Goal: Complete application form

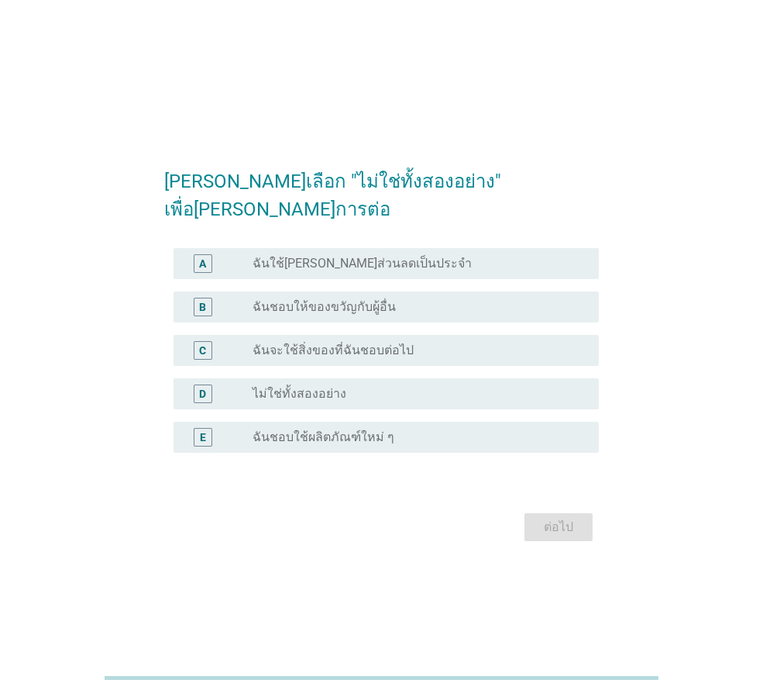
click at [341, 386] on label "ไม่ใช่ทั้งสองอย่าง" at bounding box center [300, 394] width 94 height 16
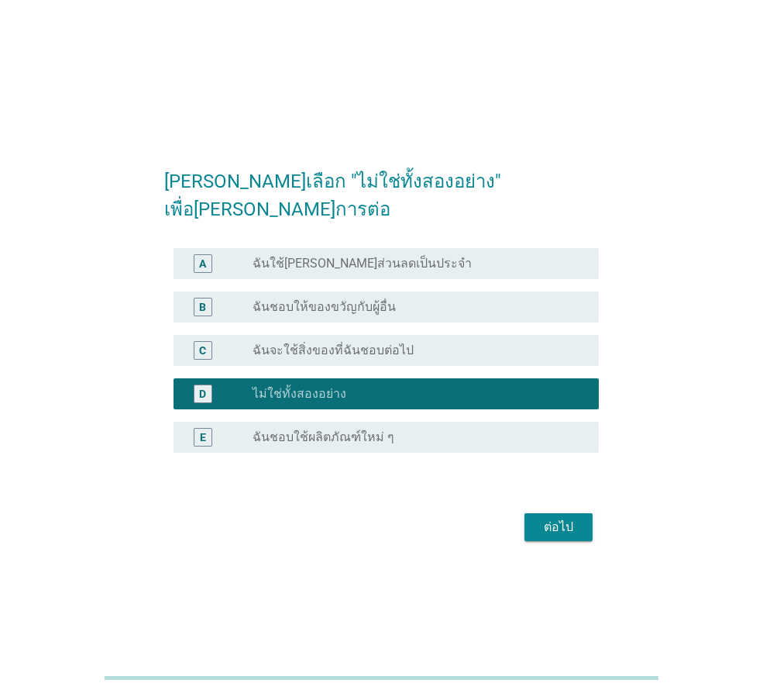
click at [554, 518] on div "ต่อไป" at bounding box center [558, 527] width 43 height 19
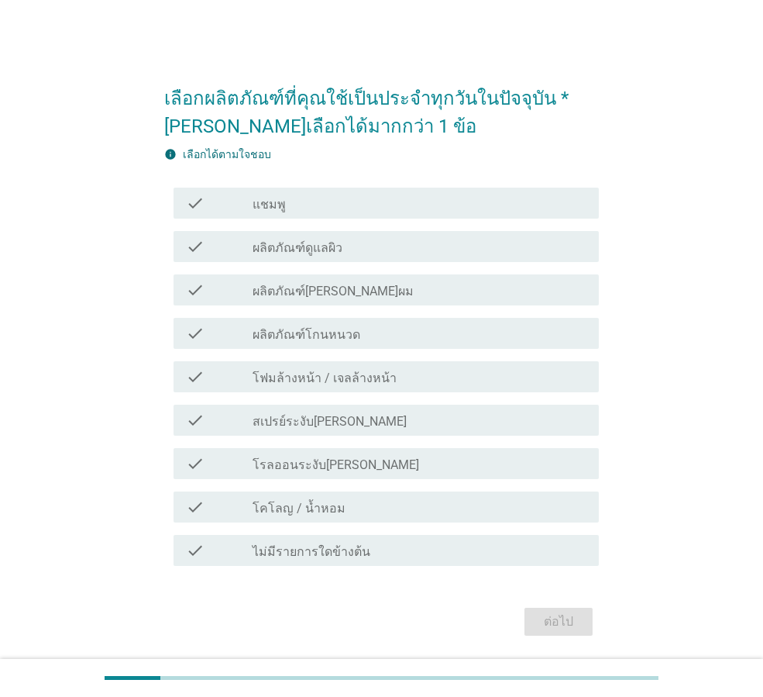
click at [386, 215] on div "check check_box_outline_blank แชมพู" at bounding box center [386, 203] width 425 height 31
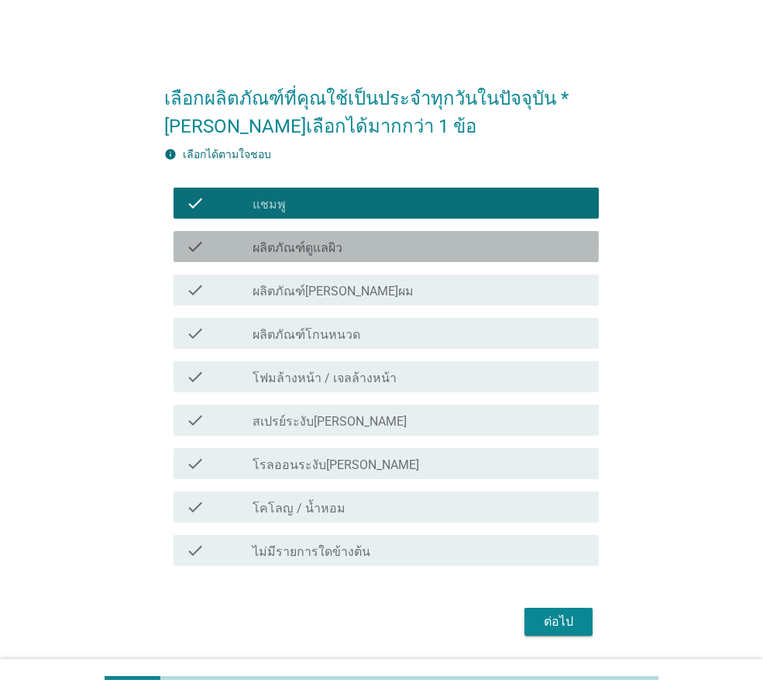
click at [374, 239] on div "check_box_outline_blank ผลิตภัณฑ์ดูแลผิว" at bounding box center [420, 246] width 334 height 19
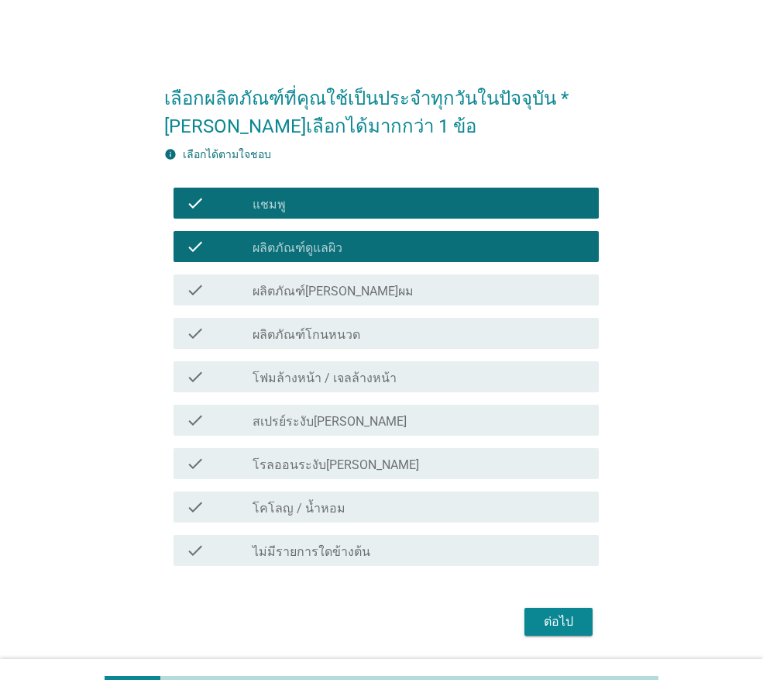
click at [374, 285] on label "ผลิตภัณฑ์[PERSON_NAME]ผม" at bounding box center [333, 292] width 161 height 16
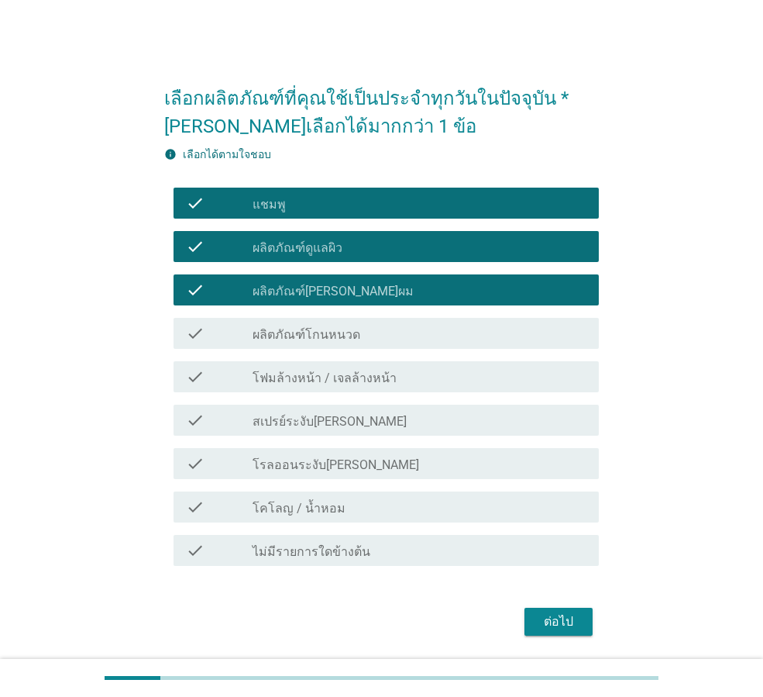
click at [365, 374] on label "โฟมล้างหน้า / เจลล้างหน้า" at bounding box center [325, 378] width 144 height 16
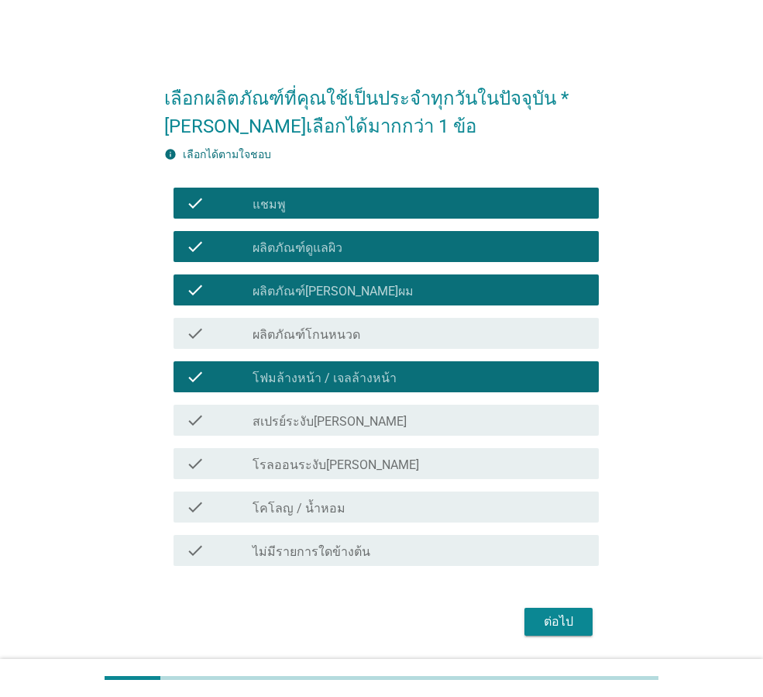
click at [343, 425] on label "สเปรย์ระงับ[PERSON_NAME]" at bounding box center [330, 422] width 154 height 16
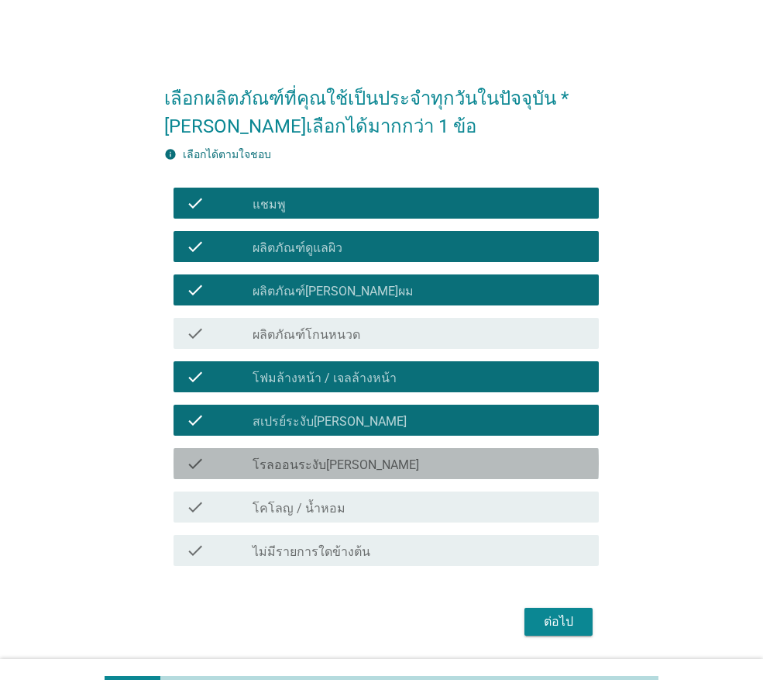
click at [346, 467] on label "โรลออนระงับ[PERSON_NAME]" at bounding box center [336, 465] width 167 height 16
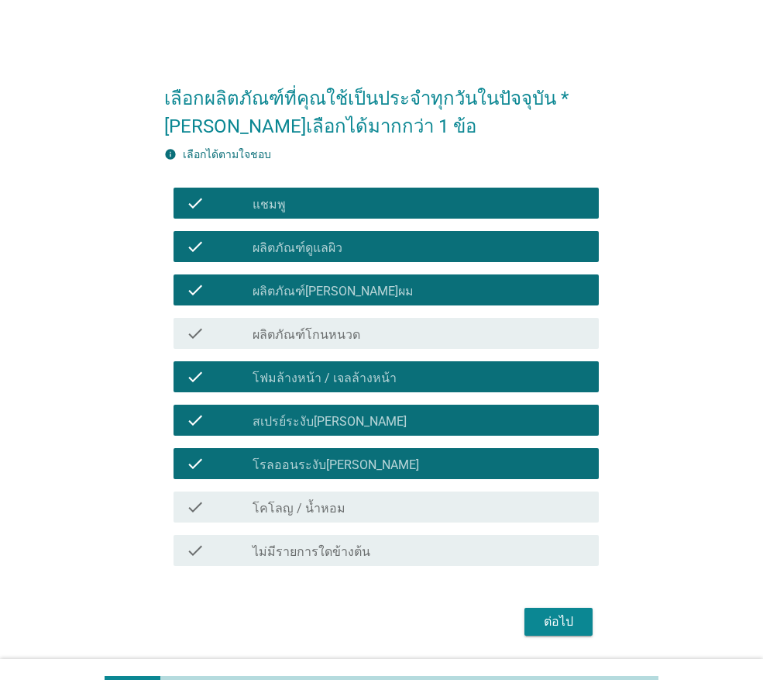
click at [340, 512] on div "check_box_outline_blank โคโลญ / น้ำหอม" at bounding box center [420, 507] width 334 height 19
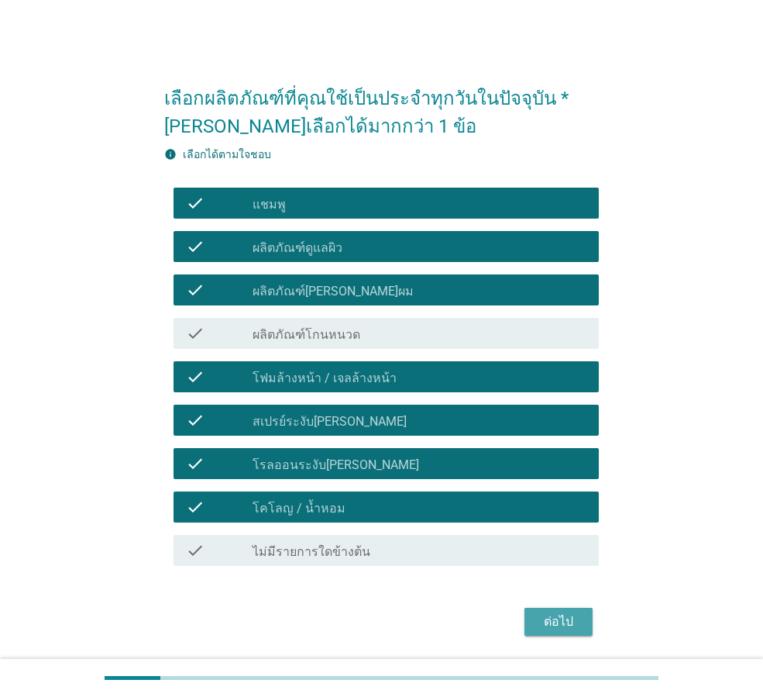
click at [560, 622] on div "ต่อไป" at bounding box center [558, 621] width 43 height 19
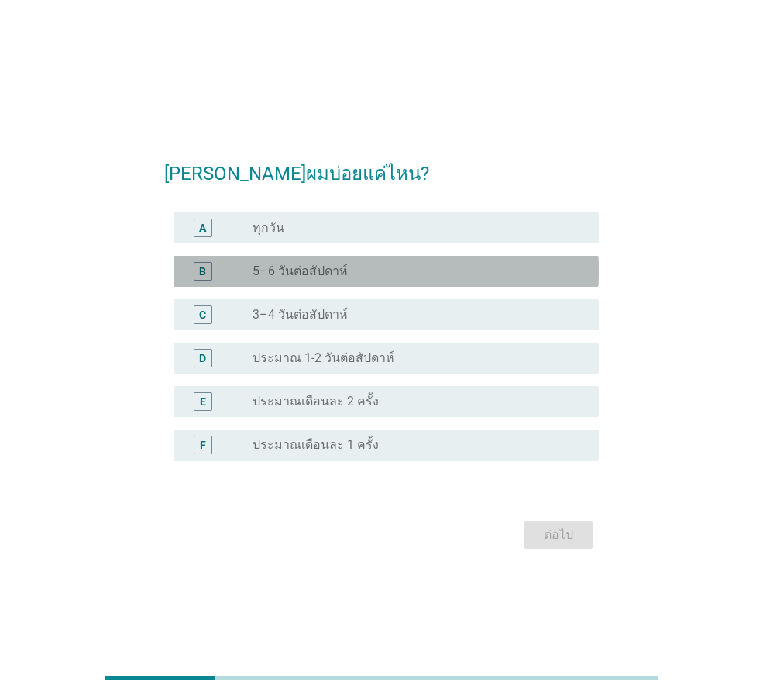
click at [357, 270] on div "radio_button_unchecked 5–6 วันต่อสัปดาห์" at bounding box center [414, 272] width 322 height 16
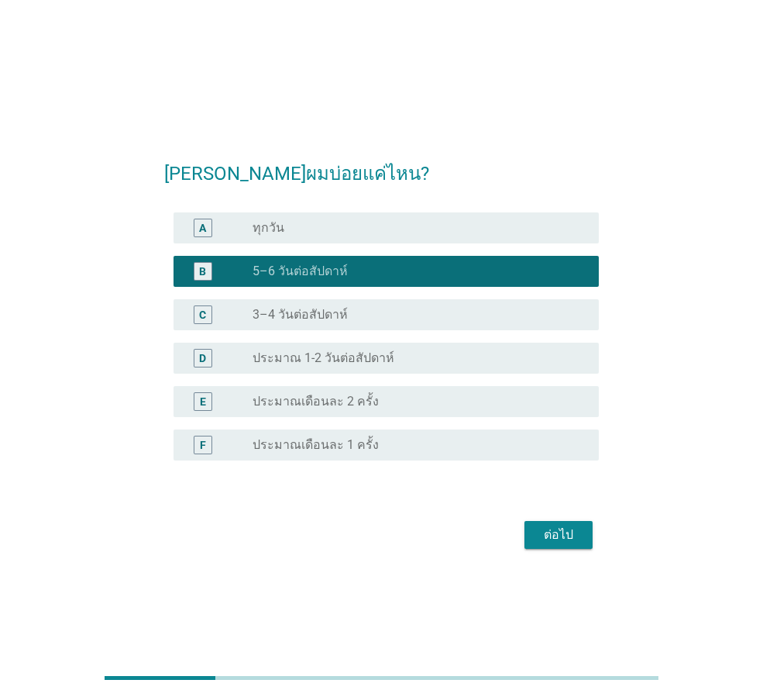
click at [550, 530] on div "ต่อไป" at bounding box center [558, 534] width 43 height 19
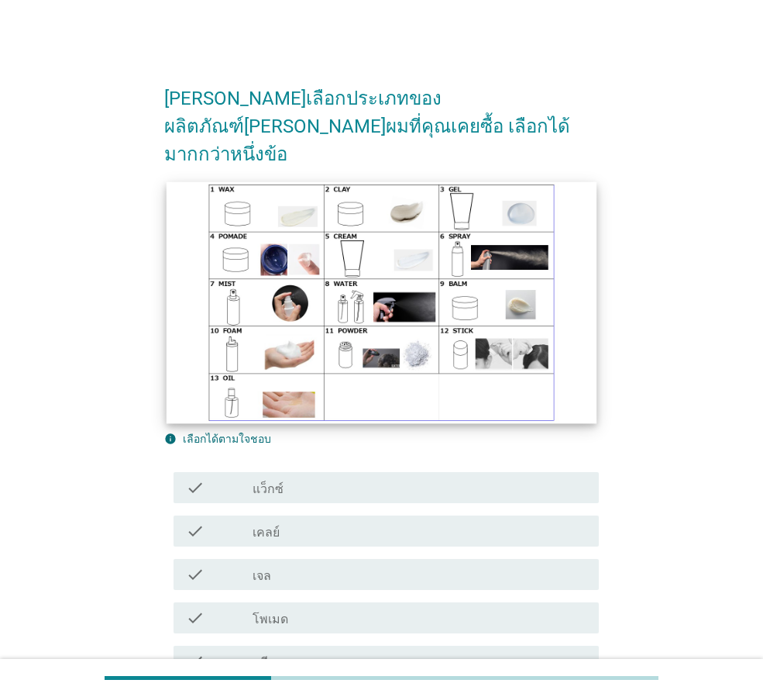
click at [255, 288] on img at bounding box center [382, 302] width 430 height 242
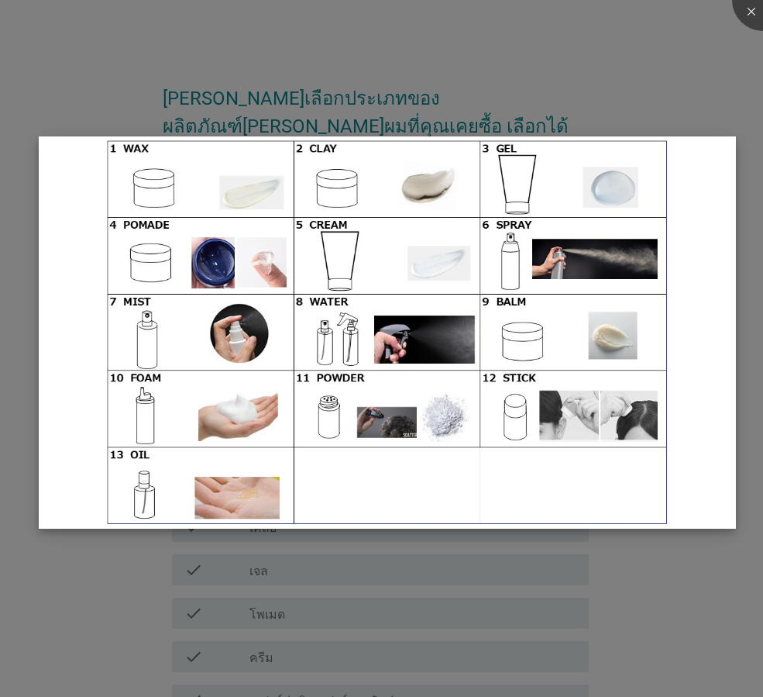
click at [234, 332] on img at bounding box center [388, 332] width 698 height 392
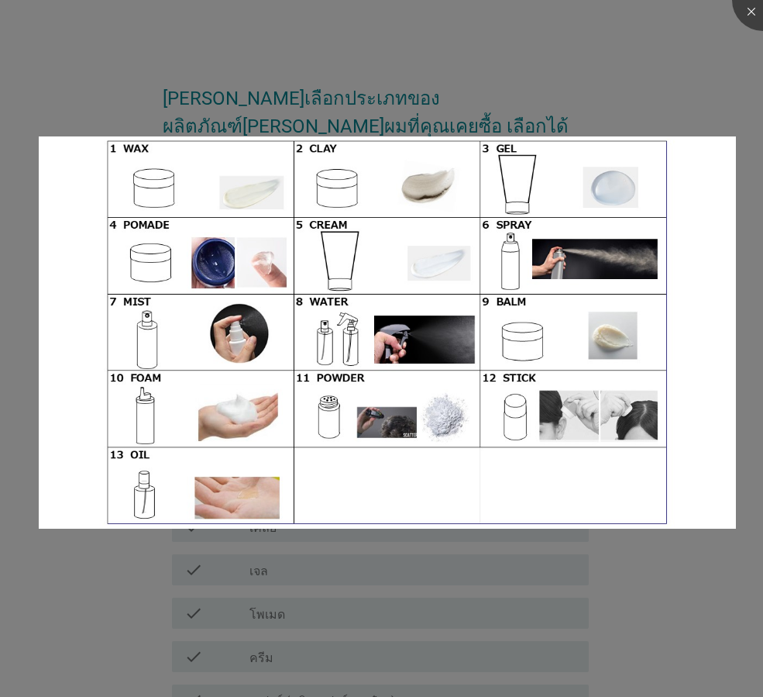
click at [70, 598] on div at bounding box center [381, 348] width 763 height 697
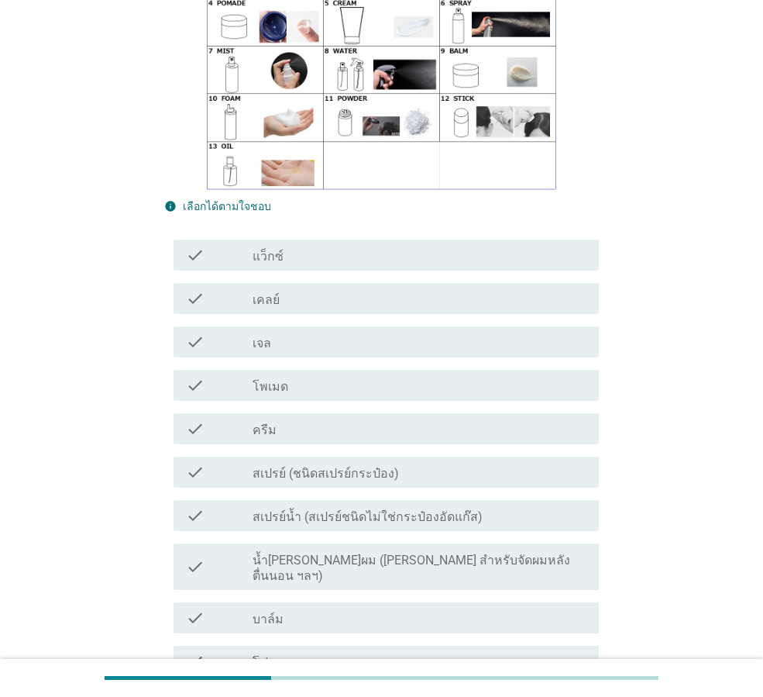
scroll to position [310, 0]
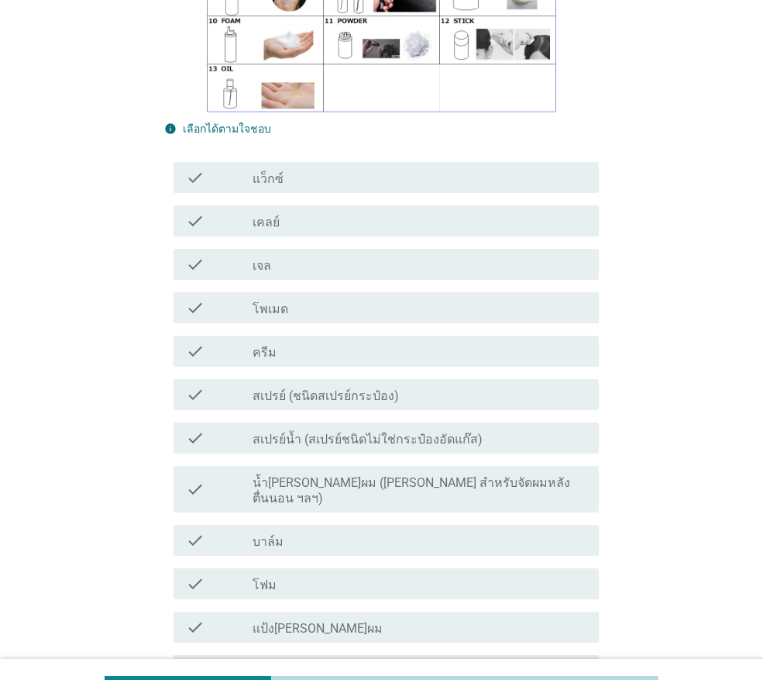
click at [329, 562] on div "check check_box_outline_blank โฟม" at bounding box center [381, 583] width 435 height 43
click at [274, 577] on label "โฟม" at bounding box center [265, 585] width 24 height 16
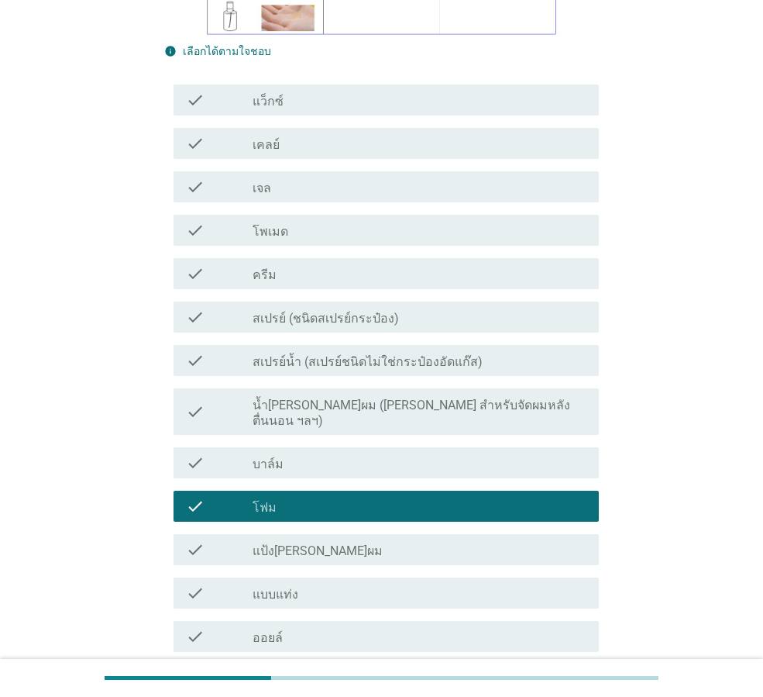
scroll to position [233, 0]
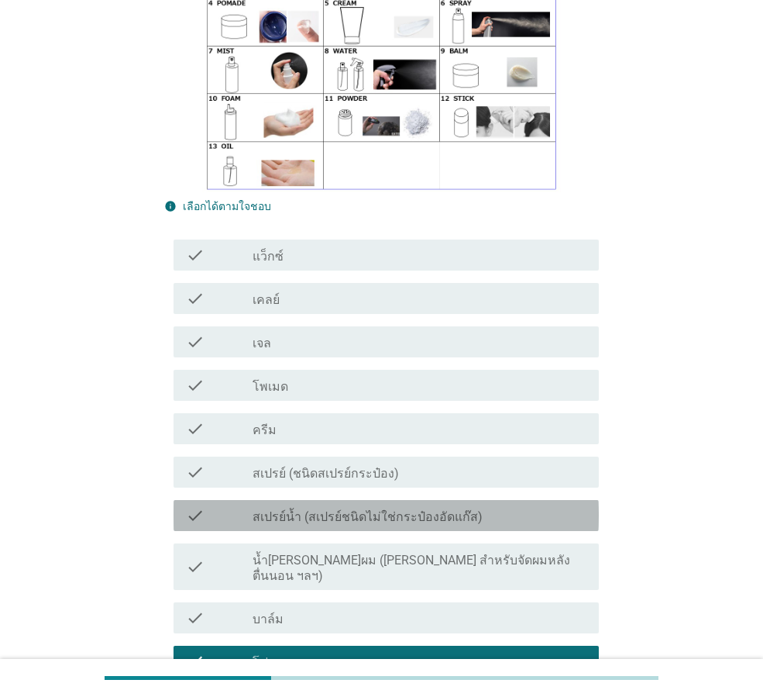
click at [331, 509] on label "สเปรย์น้ำ (สเปรย์ชนิดไม่ใช่กระป๋องอัดแก๊ส)" at bounding box center [368, 517] width 230 height 16
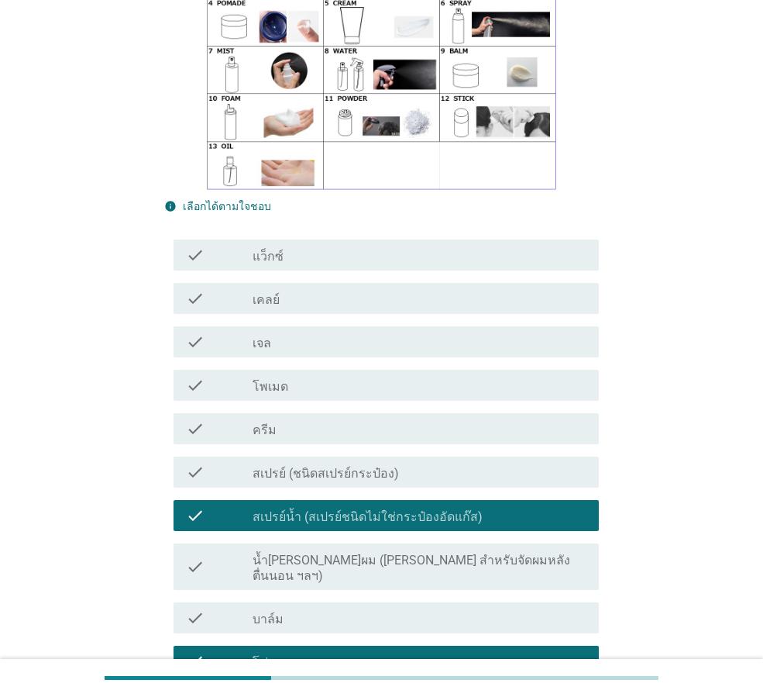
scroll to position [523, 0]
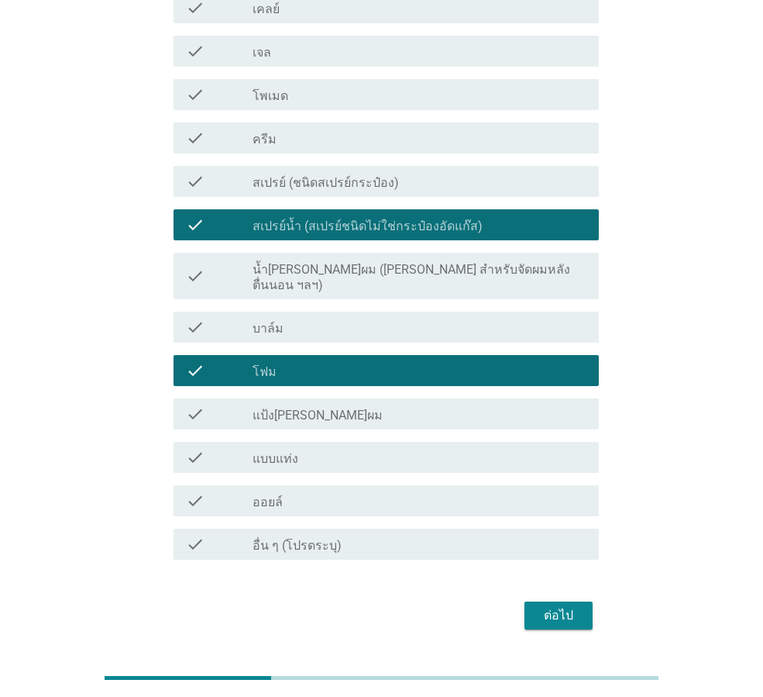
click at [569, 606] on div "ต่อไป" at bounding box center [558, 615] width 43 height 19
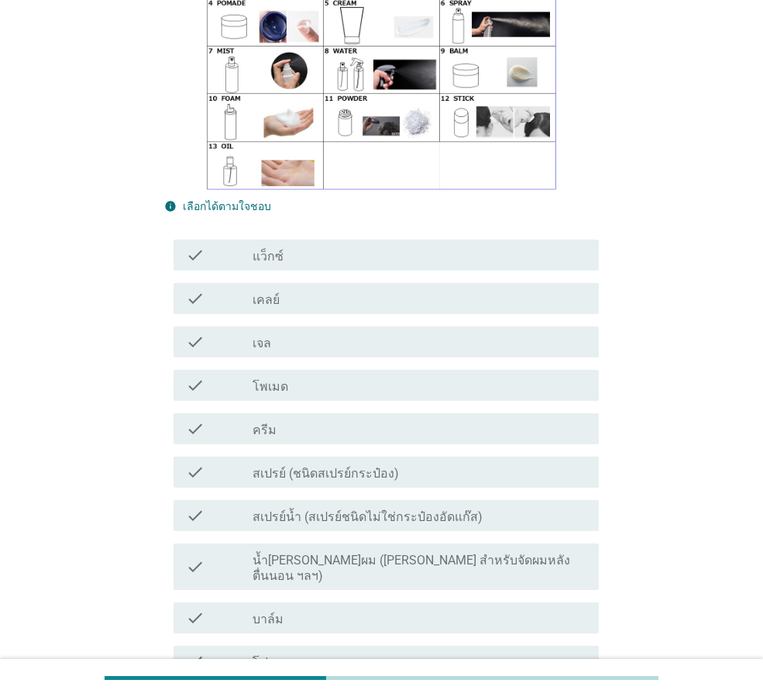
scroll to position [155, 0]
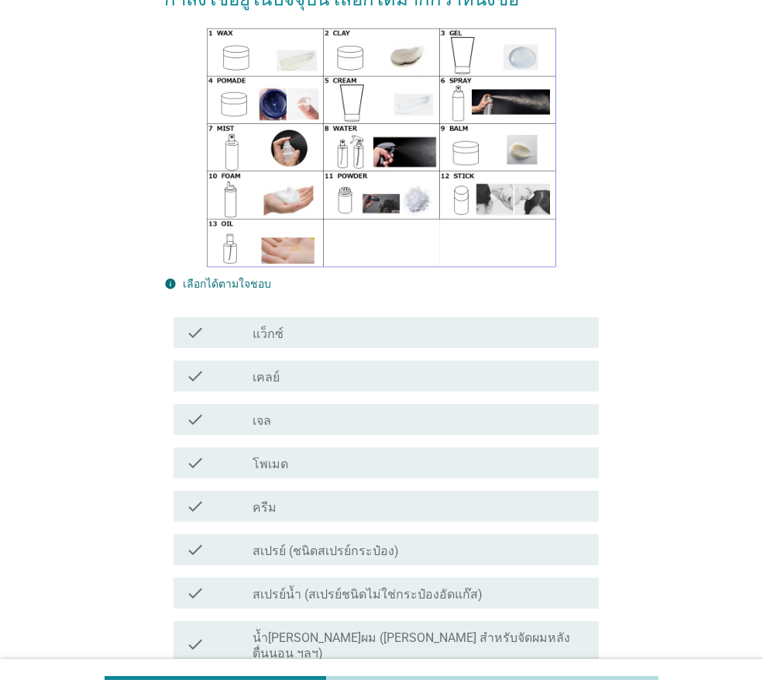
click at [350, 581] on div "check check_box_outline_blank สเปรย์น้ำ (สเปรย์ชนิดไม่ใช่กระป๋องอัดแก๊ส)" at bounding box center [381, 592] width 435 height 43
click at [352, 587] on label "สเปรย์น้ำ (สเปรย์ชนิดไม่ใช่กระป๋องอัดแก๊ส)" at bounding box center [368, 595] width 230 height 16
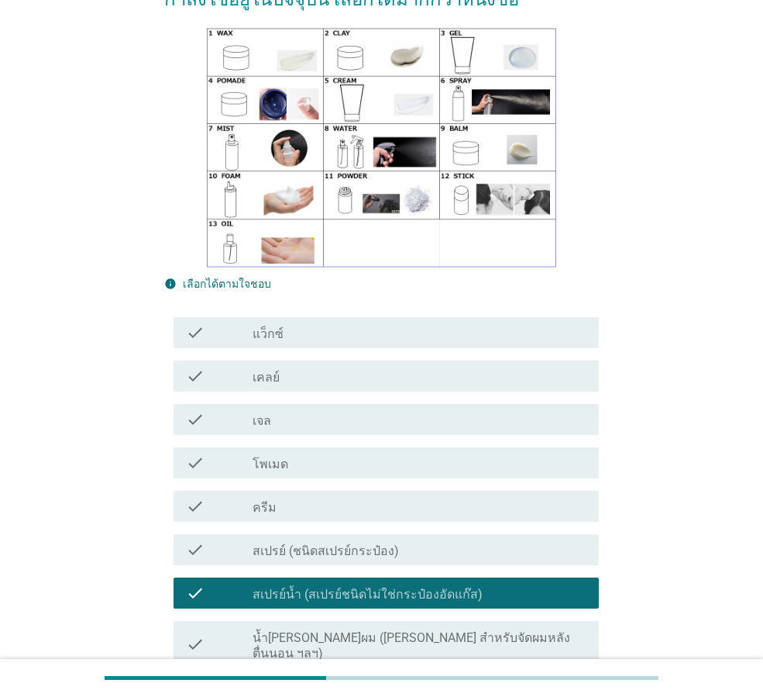
scroll to position [388, 0]
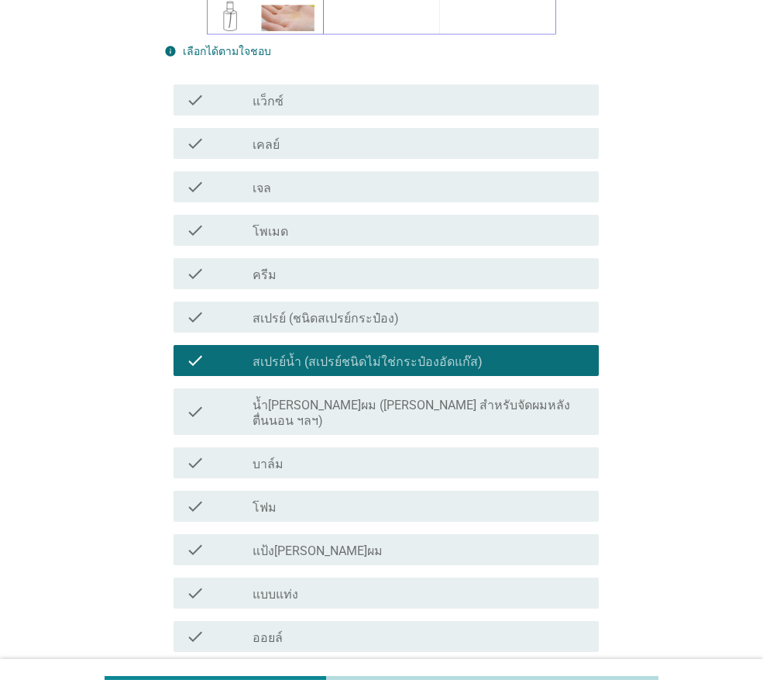
click at [327, 497] on div "check_box_outline_blank โฟม" at bounding box center [420, 506] width 334 height 19
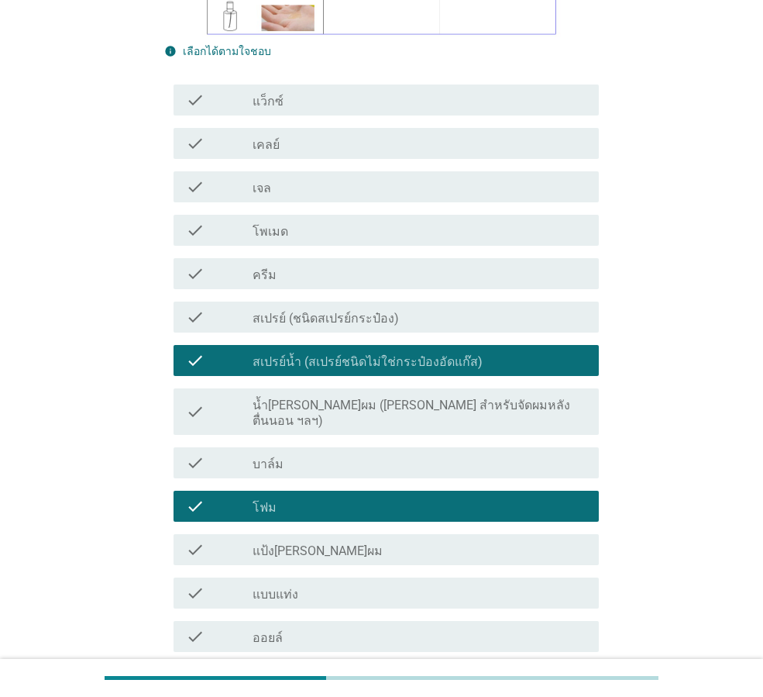
click at [306, 627] on div "check_box_outline_blank ออยล์" at bounding box center [420, 636] width 334 height 19
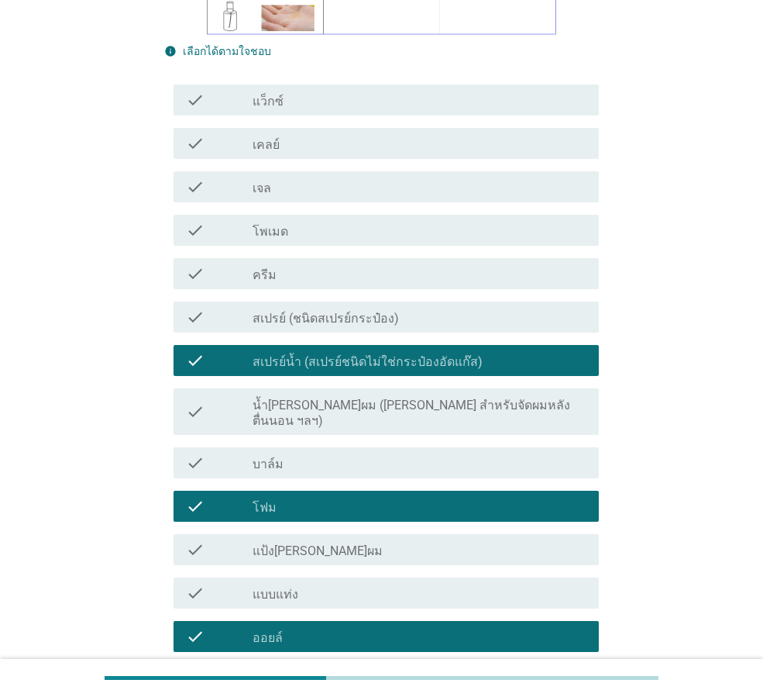
scroll to position [523, 0]
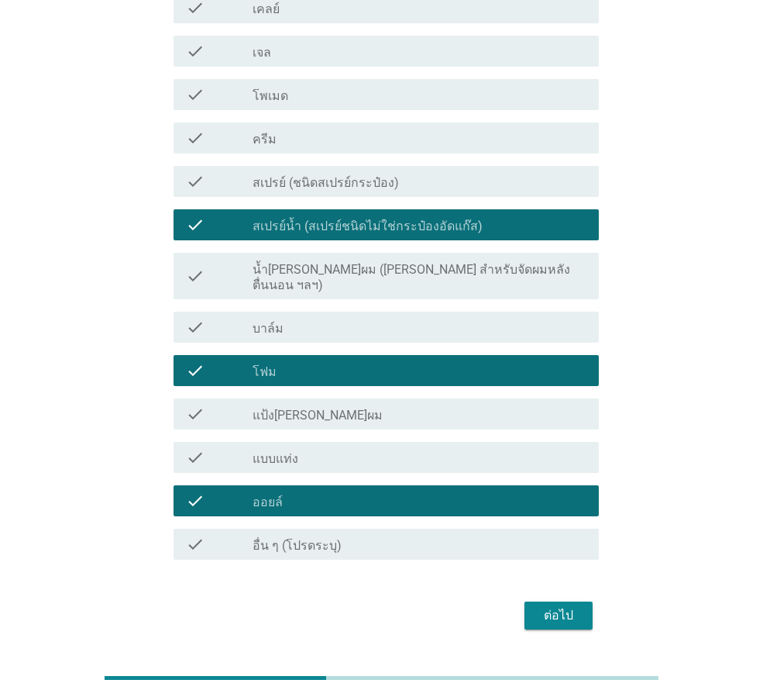
click at [550, 606] on div "ต่อไป" at bounding box center [558, 615] width 43 height 19
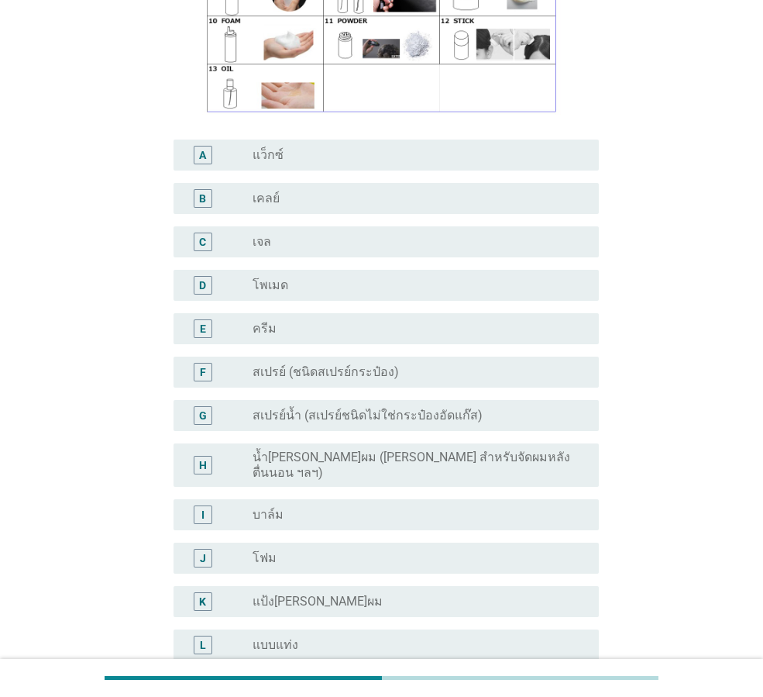
scroll to position [465, 0]
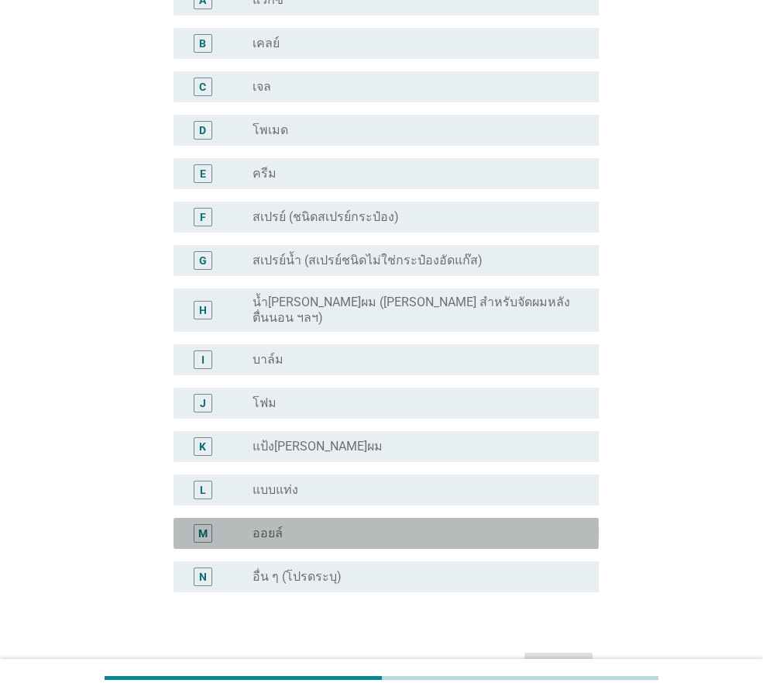
click at [306, 525] on div "radio_button_unchecked ออยล์" at bounding box center [414, 533] width 322 height 16
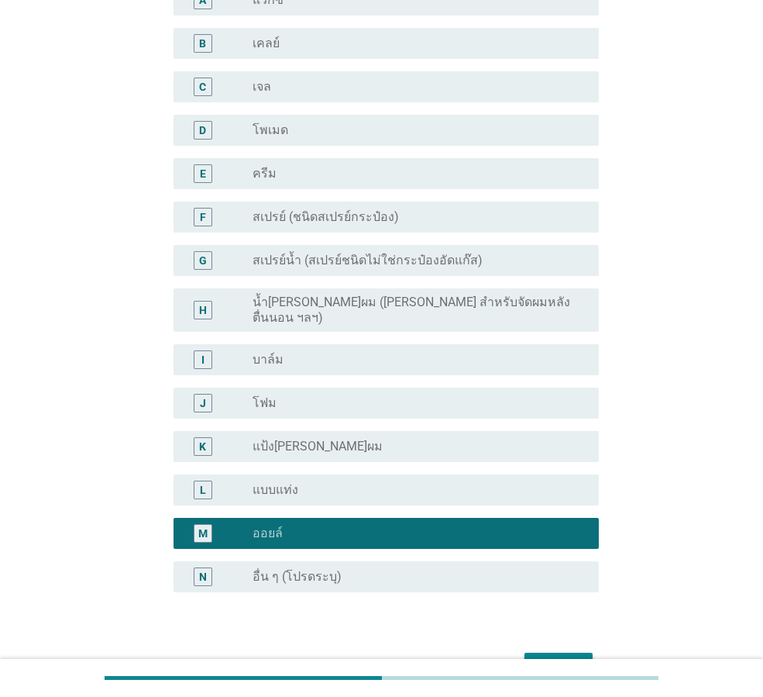
click at [286, 395] on div "radio_button_unchecked โฟม" at bounding box center [414, 403] width 322 height 16
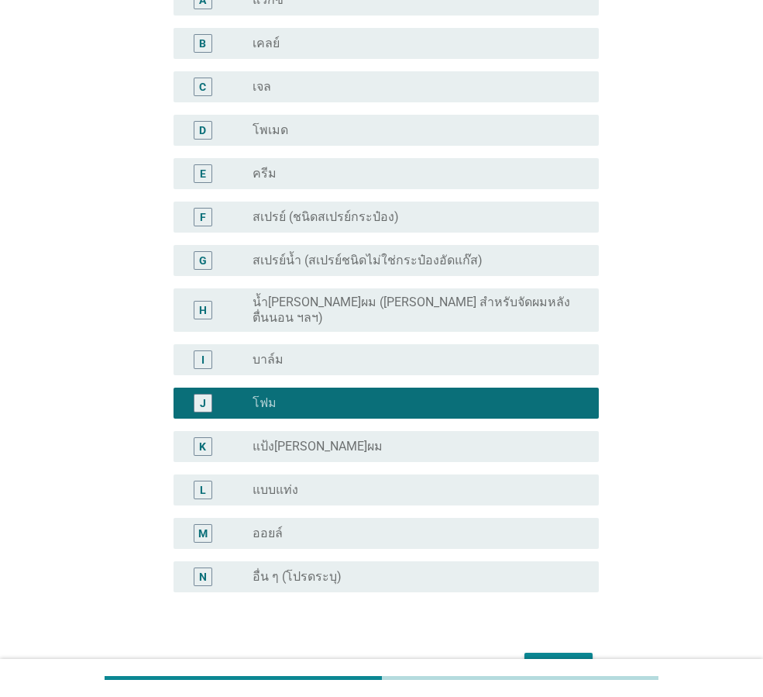
scroll to position [310, 0]
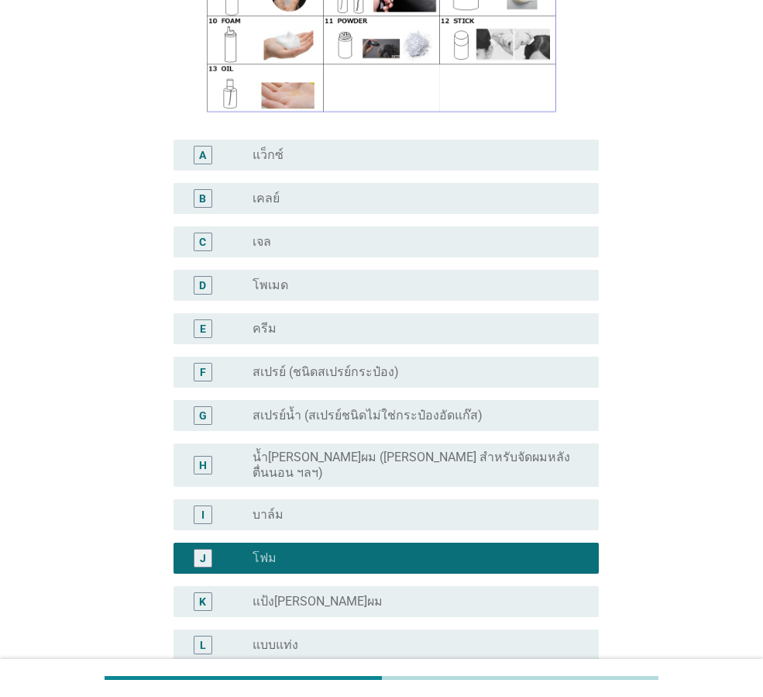
click at [290, 357] on div "F radio_button_unchecked สเปรย์ (ชนิดสเปรย์กระป๋อง)" at bounding box center [386, 372] width 425 height 31
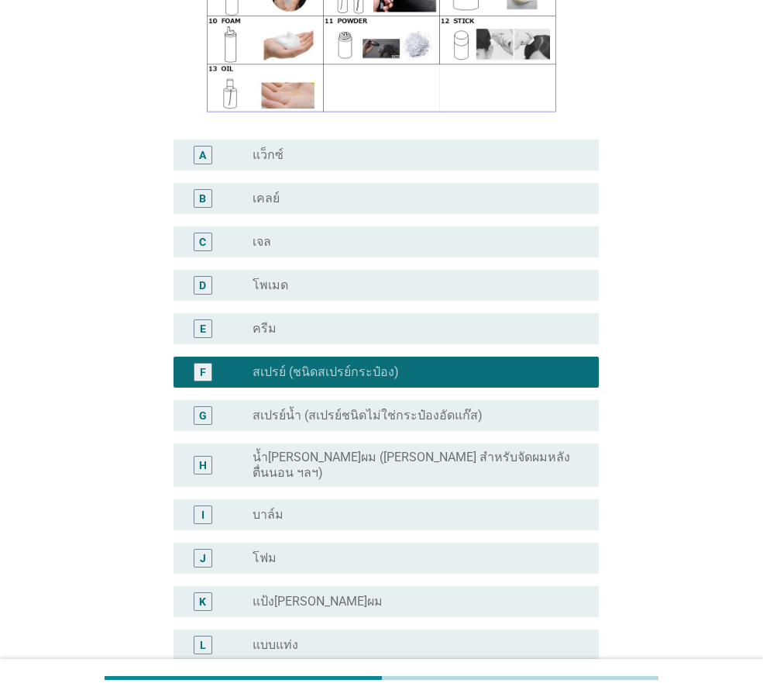
click at [297, 406] on div "radio_button_unchecked สเปรย์น้ำ (สเปรย์ชนิดไม่ใช่กระป๋องอัดแก๊ส)" at bounding box center [420, 415] width 334 height 19
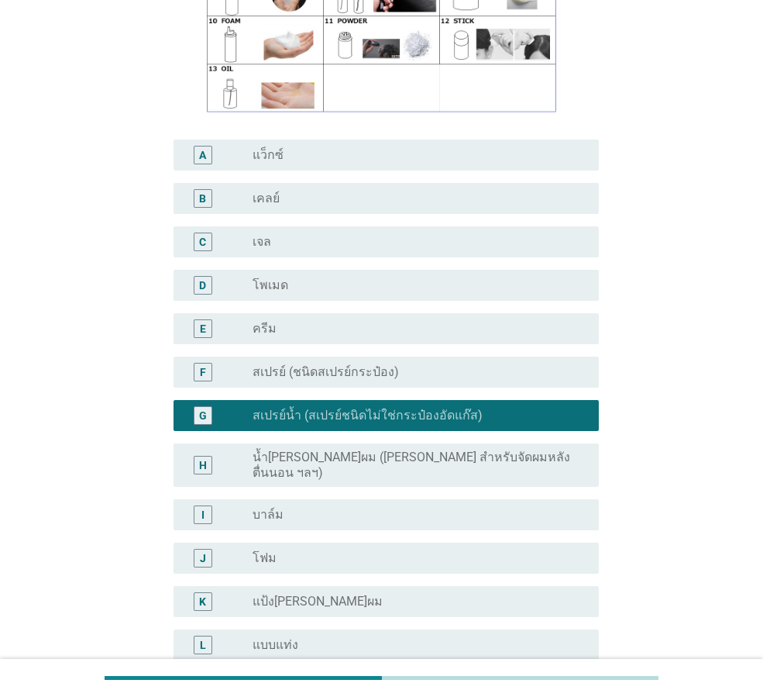
scroll to position [465, 0]
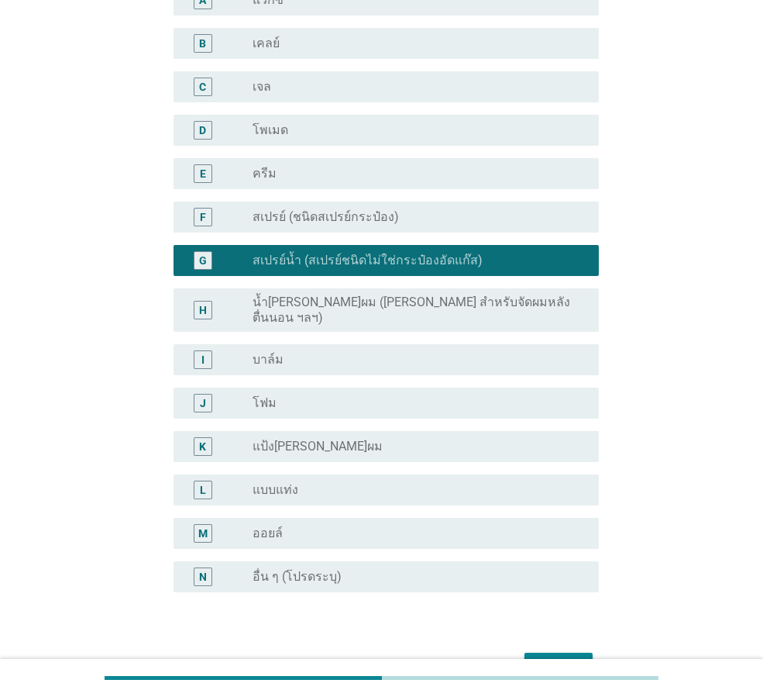
click at [308, 525] on div "radio_button_unchecked ออยล์" at bounding box center [414, 533] width 322 height 16
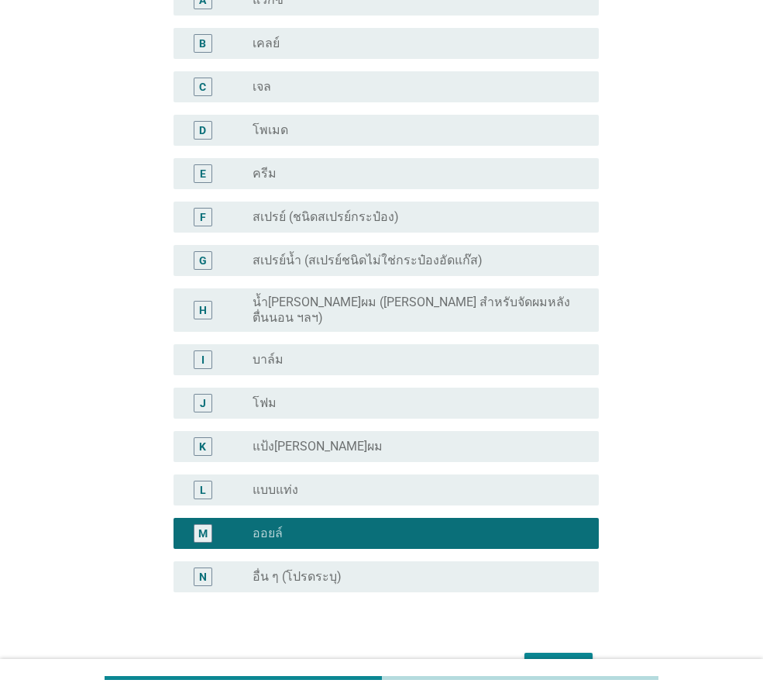
click at [561, 657] on div "ต่อไป" at bounding box center [558, 666] width 43 height 19
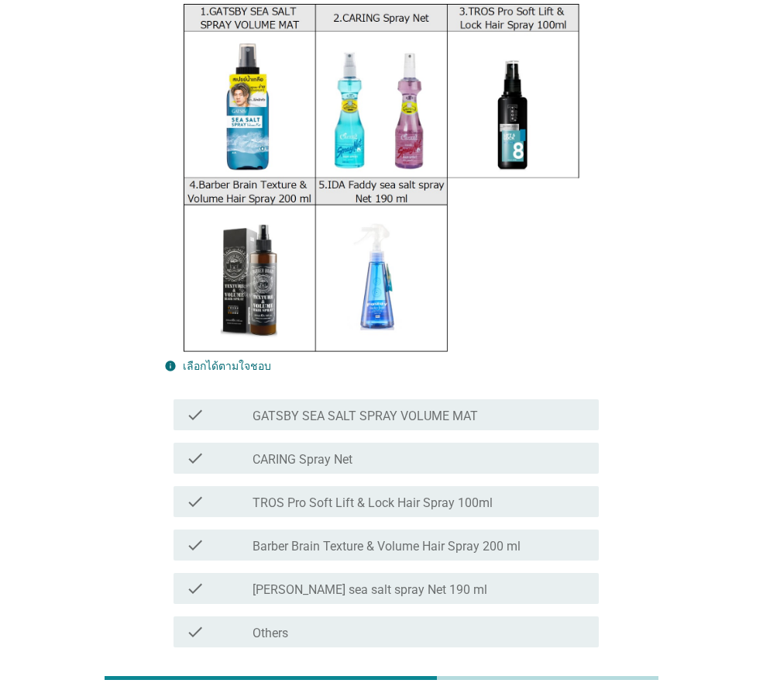
scroll to position [308, 0]
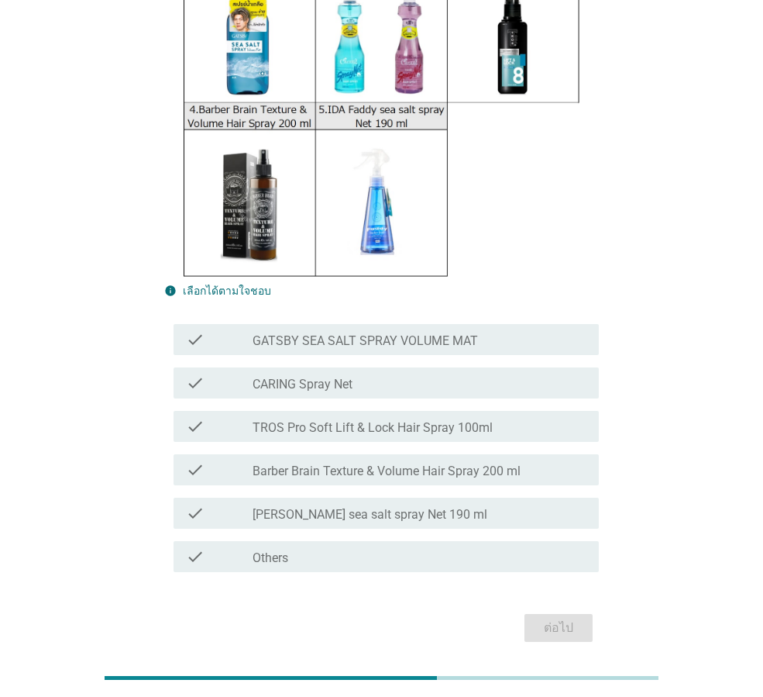
click at [332, 377] on label "CARING Spray Net" at bounding box center [303, 385] width 100 height 16
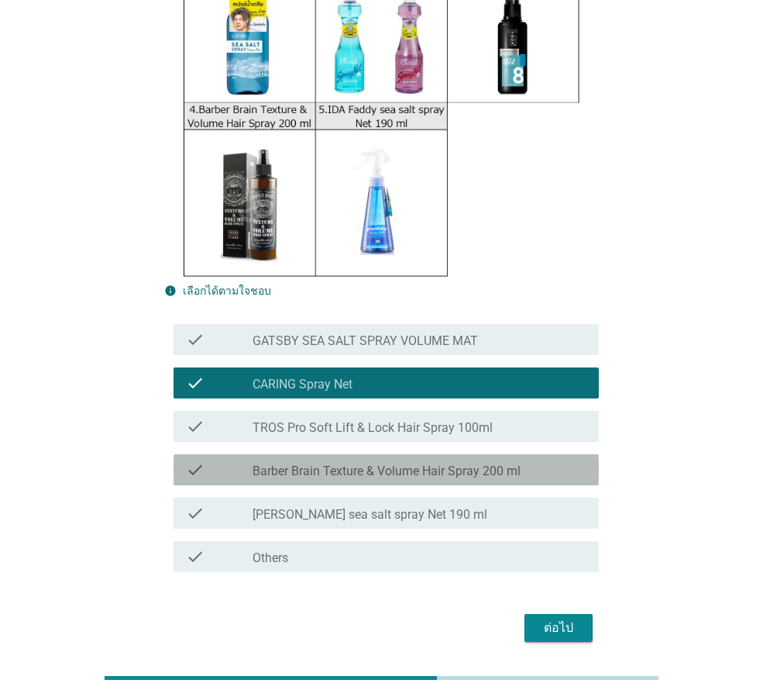
click at [335, 463] on label "Barber Brain Texture & Volume Hair Spray 200 ml" at bounding box center [387, 471] width 268 height 16
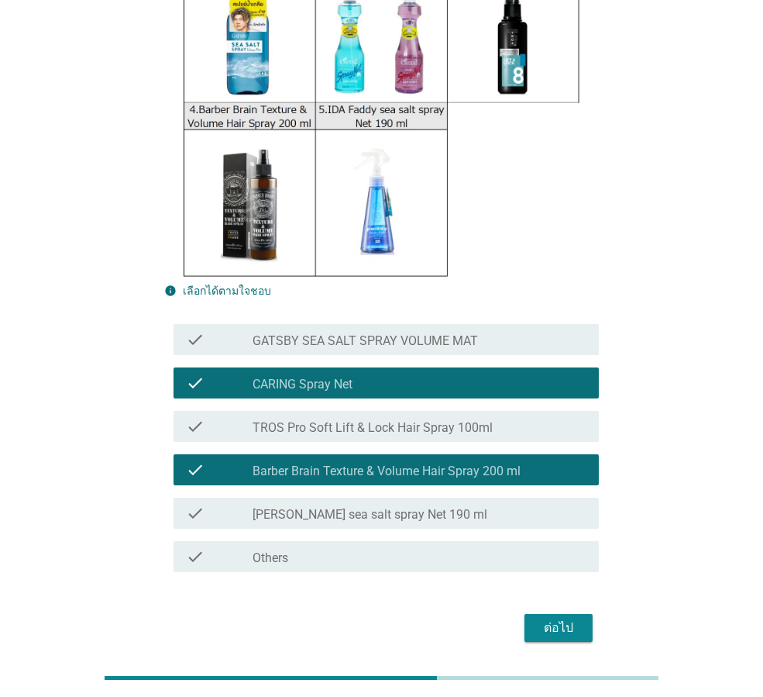
click at [583, 614] on button "ต่อไป" at bounding box center [559, 628] width 68 height 28
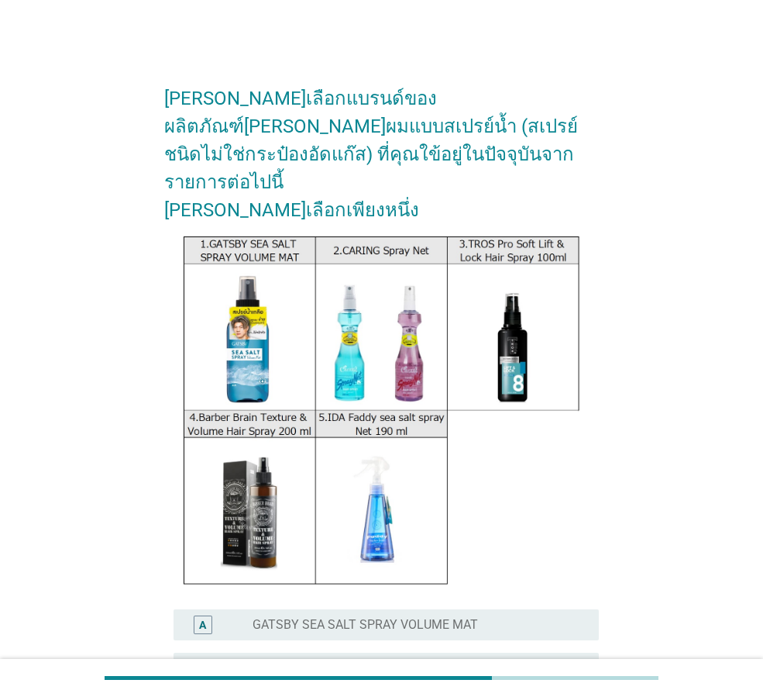
scroll to position [310, 0]
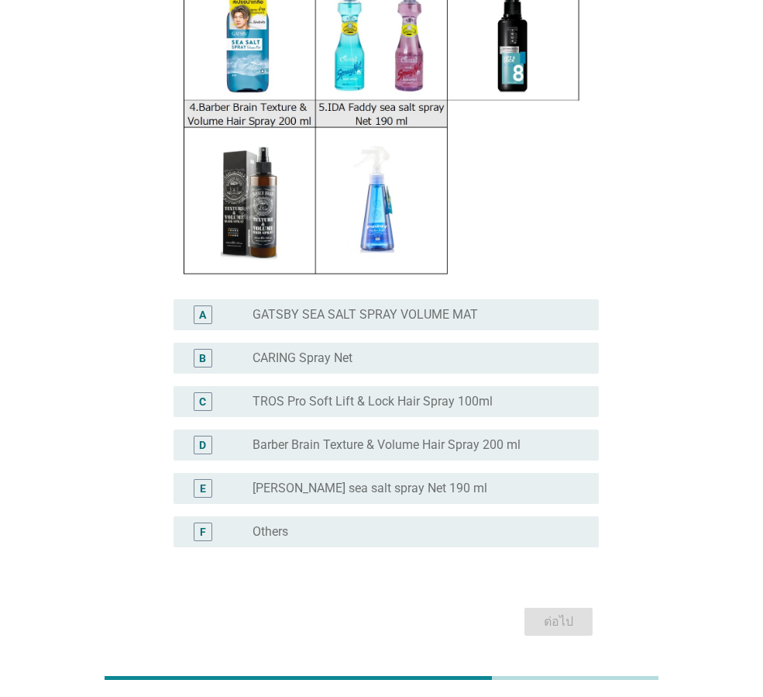
click at [252, 380] on div "C radio_button_unchecked TROS Pro Soft Lift & Lock Hair Spray 100ml" at bounding box center [381, 401] width 435 height 43
click at [256, 394] on label "TROS Pro Soft Lift & Lock Hair Spray 100ml" at bounding box center [373, 402] width 240 height 16
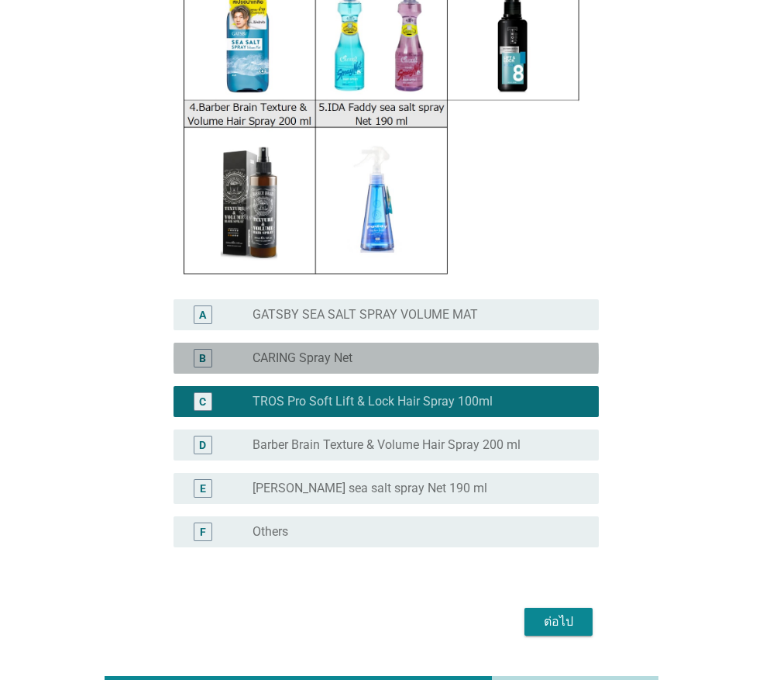
click at [260, 350] on label "CARING Spray Net" at bounding box center [303, 358] width 100 height 16
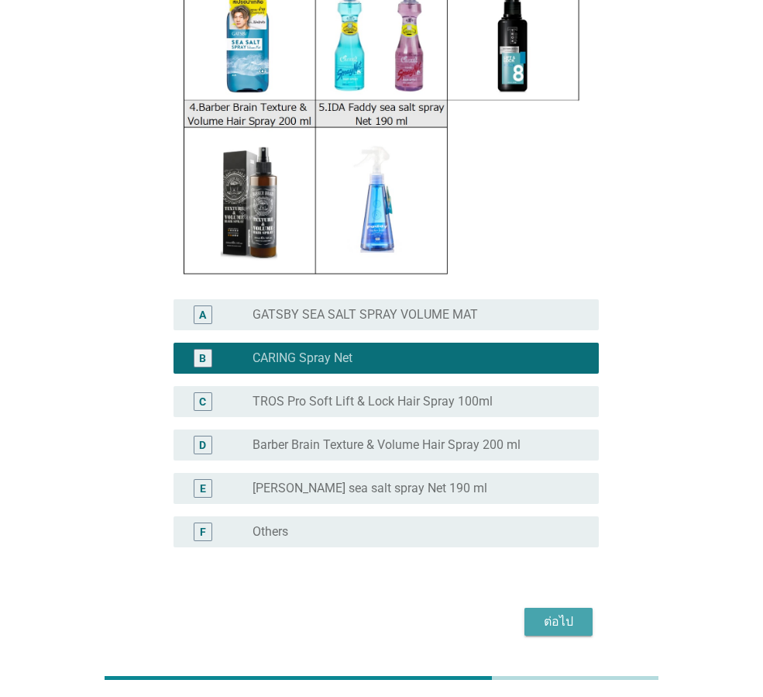
click at [551, 612] on div "ต่อไป" at bounding box center [558, 621] width 43 height 19
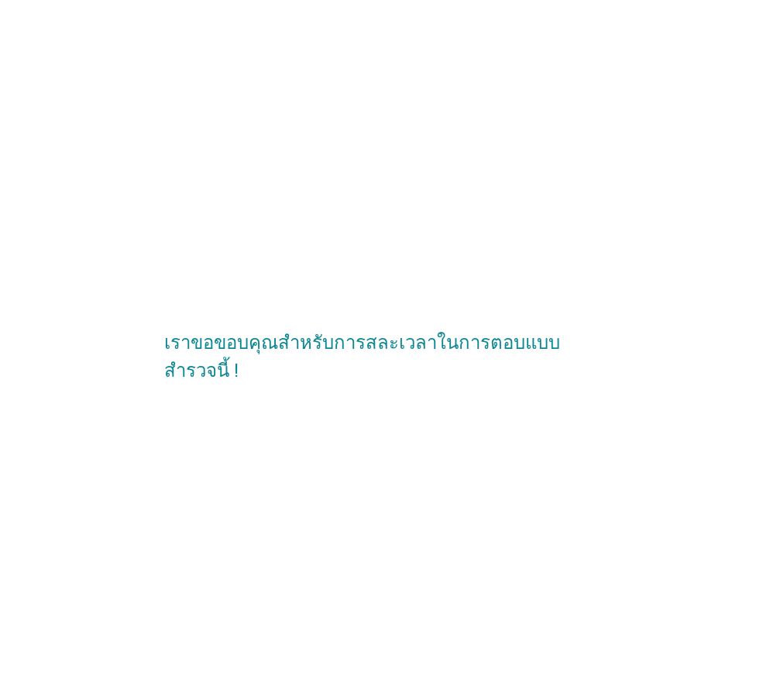
scroll to position [0, 0]
